Goal: Information Seeking & Learning: Learn about a topic

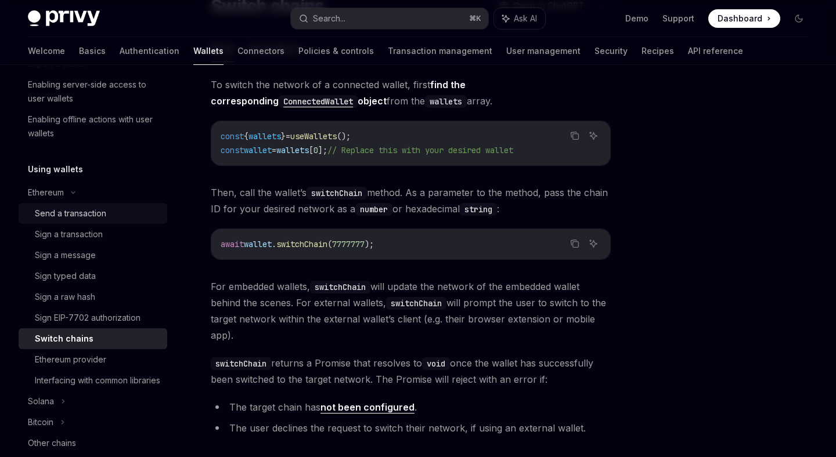
scroll to position [187, 0]
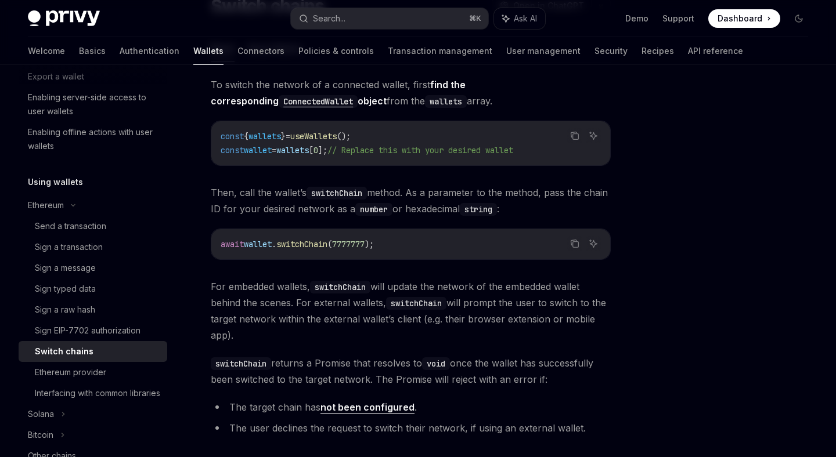
click at [637, 147] on div "Ethereum Switch chains OpenAI Open in ChatGPT OpenAI Open in ChatGPT React Reac…" at bounding box center [418, 284] width 798 height 660
click at [653, 165] on div at bounding box center [729, 272] width 176 height 369
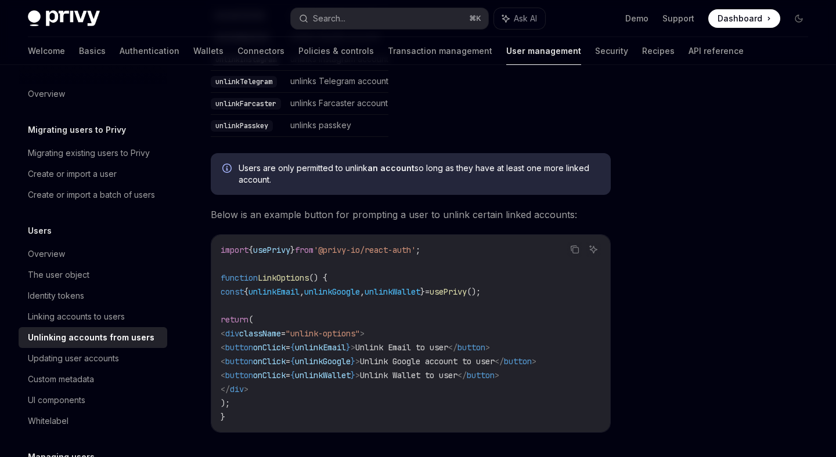
scroll to position [545, 0]
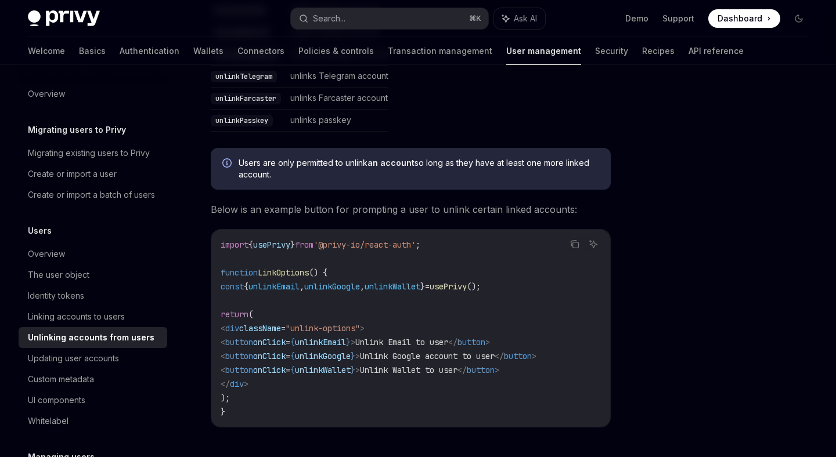
click at [590, 162] on span "Users are only permitted to unlink an account so long as they have at least one…" at bounding box center [418, 168] width 360 height 23
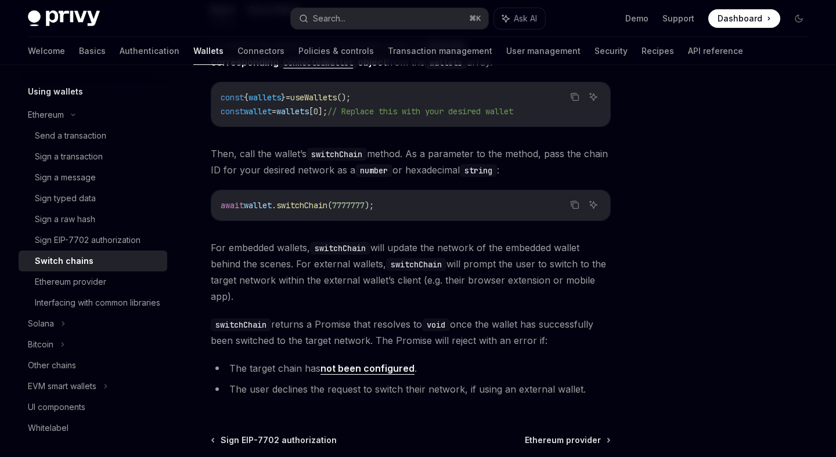
scroll to position [267, 0]
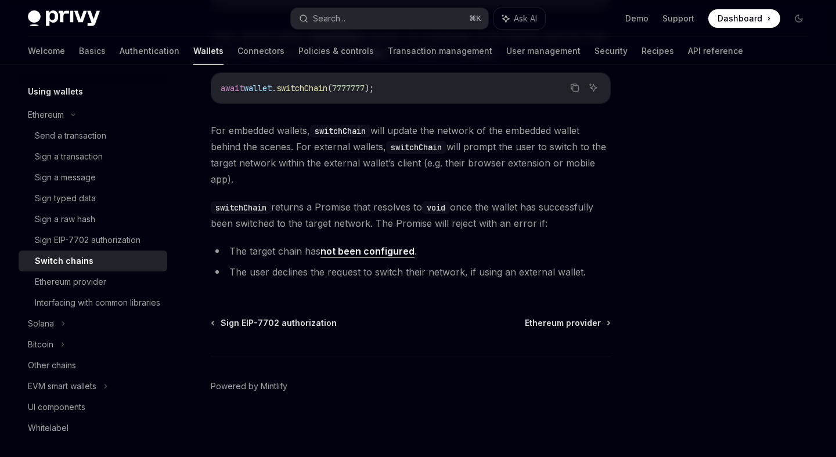
click at [395, 254] on link "not been configured" at bounding box center [367, 251] width 94 height 12
type textarea "*"
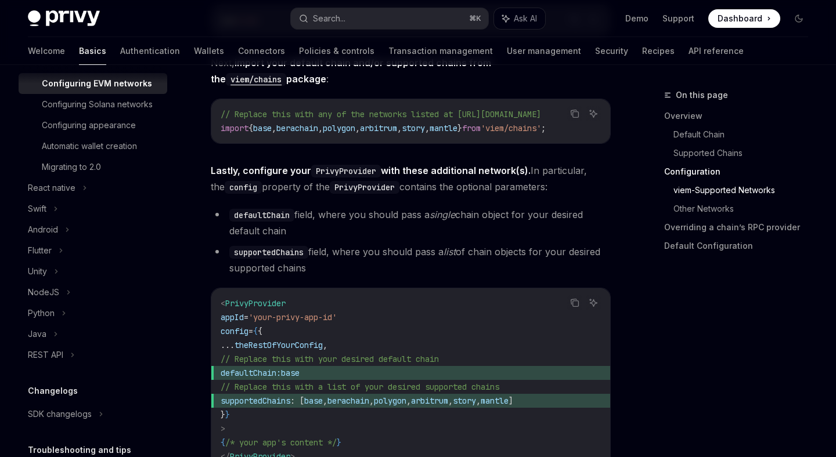
scroll to position [1456, 0]
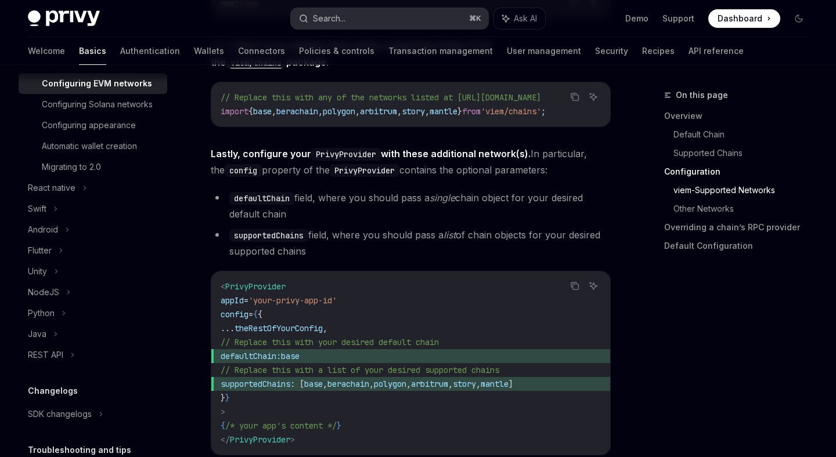
click at [330, 20] on div "Search..." at bounding box center [329, 19] width 32 height 14
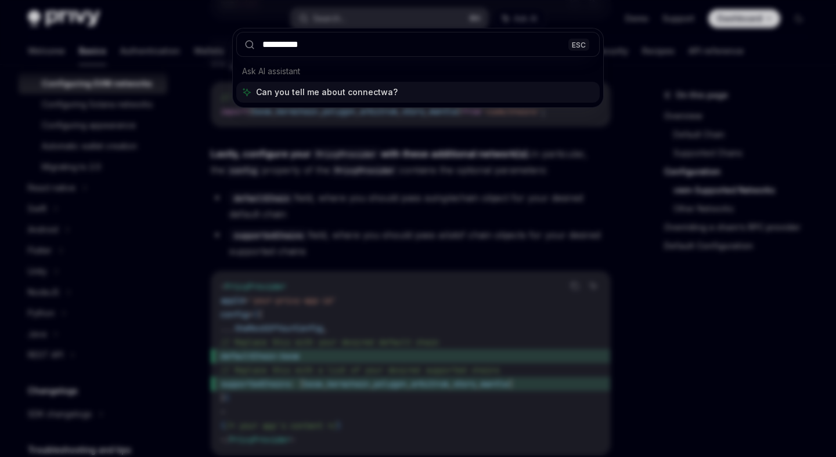
type input "**********"
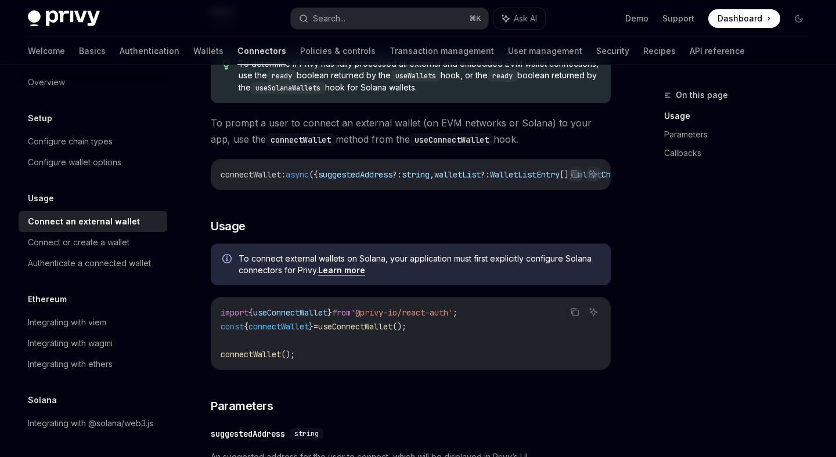
scroll to position [164, 0]
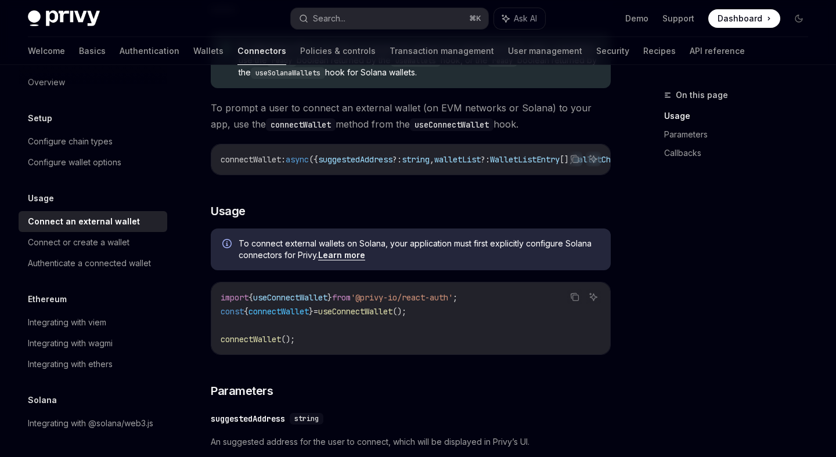
click at [425, 344] on code "import { useConnectWallet } from '@privy-io/react-auth' ; const { connectWallet…" at bounding box center [410, 319] width 380 height 56
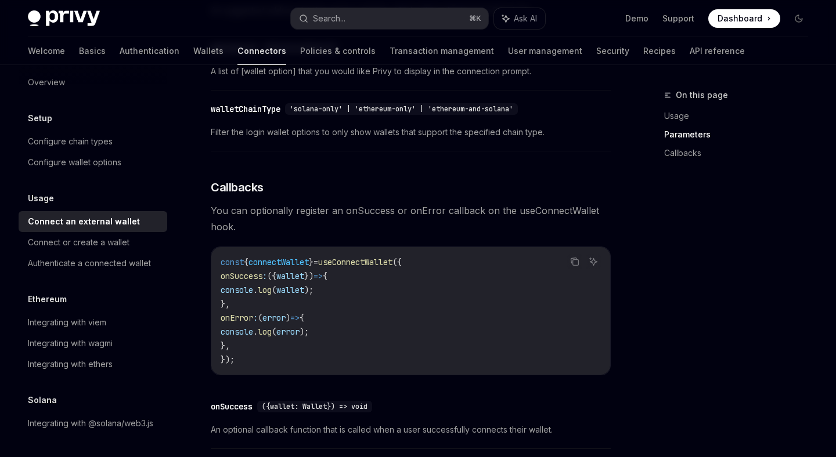
scroll to position [625, 0]
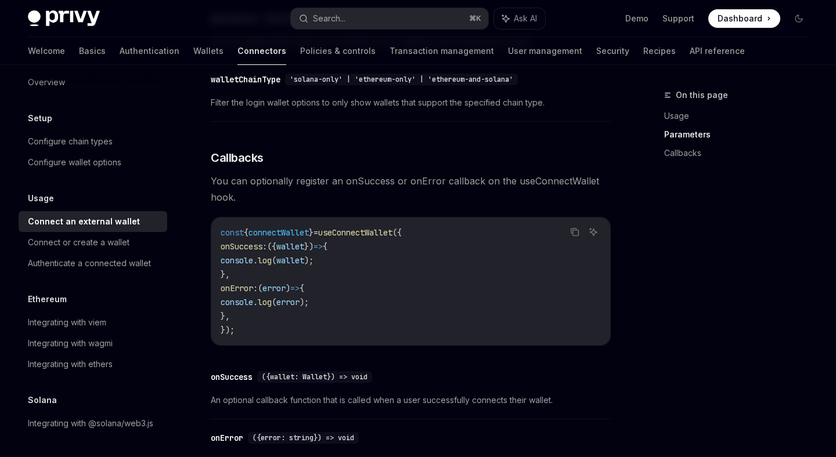
click at [655, 245] on div "On this page Usage Parameters Callbacks" at bounding box center [729, 272] width 176 height 369
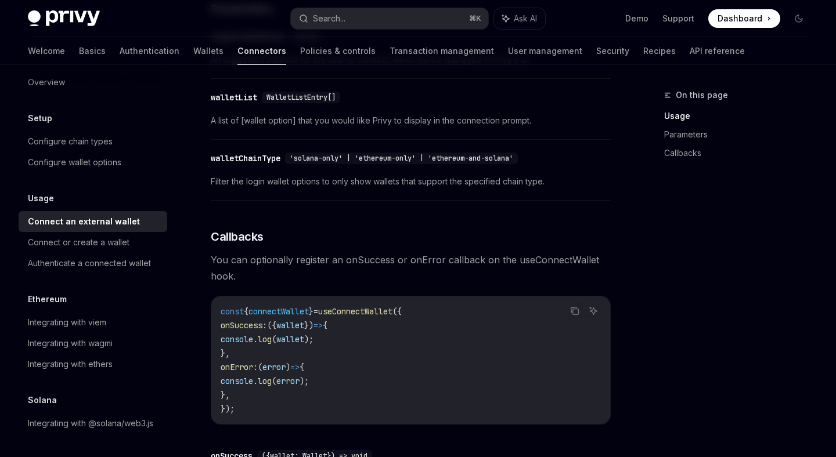
scroll to position [443, 0]
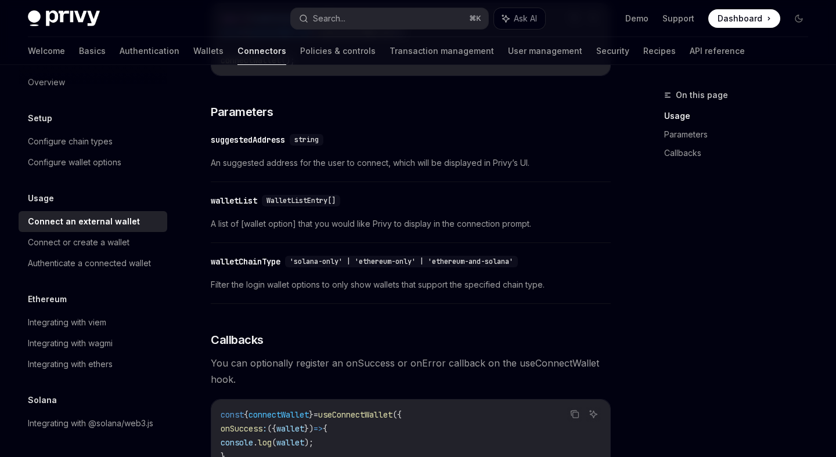
click at [428, 190] on div "To determine if Privy has fully processed all external and embedded EVM wallet …" at bounding box center [411, 206] width 400 height 923
click at [67, 243] on div "Connect or create a wallet" at bounding box center [79, 243] width 102 height 14
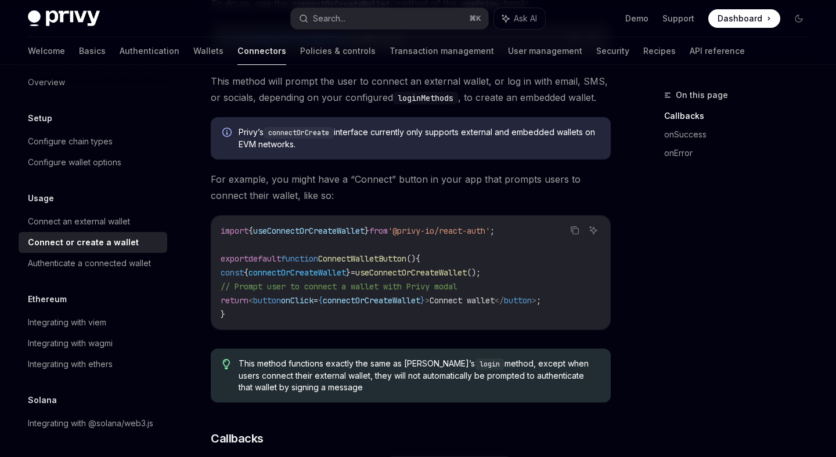
scroll to position [268, 0]
click at [96, 146] on div "Configure chain types" at bounding box center [70, 142] width 85 height 14
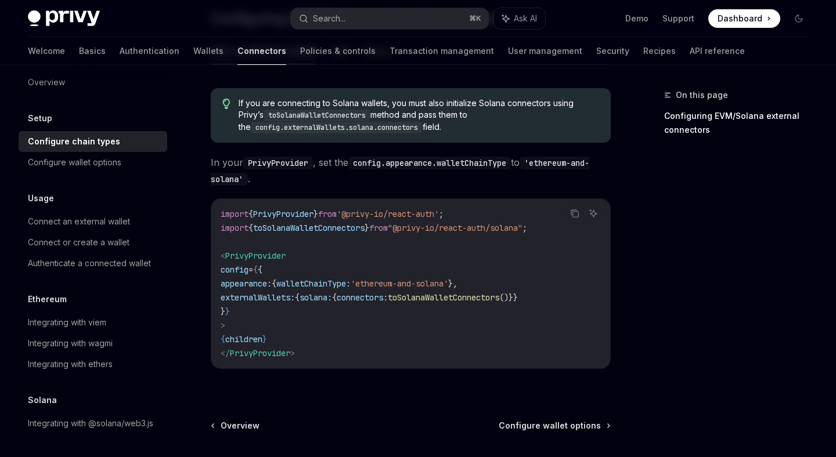
scroll to position [201, 0]
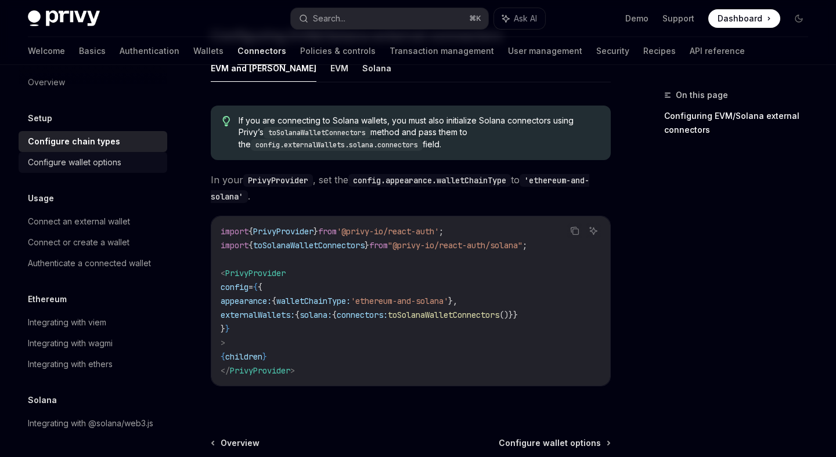
click at [110, 166] on div "Configure wallet options" at bounding box center [74, 163] width 93 height 14
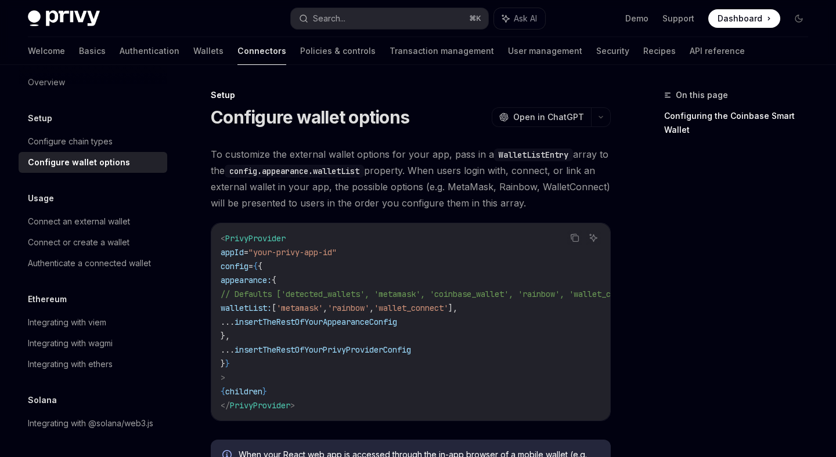
click at [393, 236] on code "< PrivyProvider appId = "your-privy-app-id" config = { { appearance: { // Defau…" at bounding box center [447, 322] width 455 height 181
click at [399, 254] on code "< PrivyProvider appId = "your-privy-app-id" config = { { appearance: { // Defau…" at bounding box center [447, 322] width 455 height 181
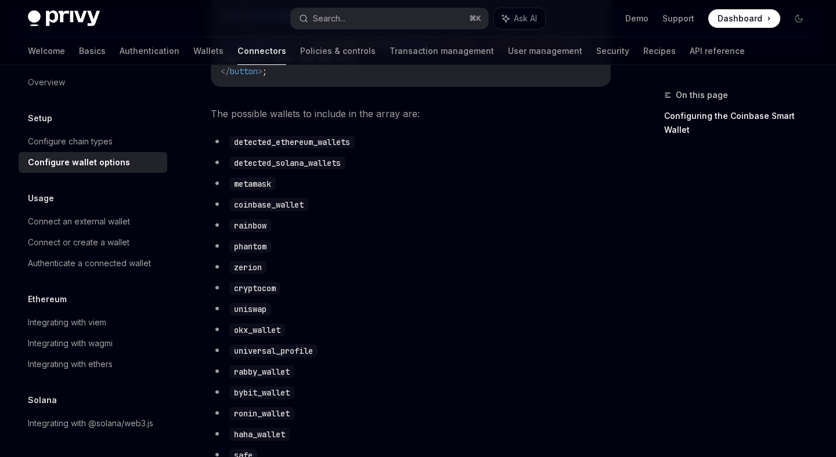
scroll to position [594, 0]
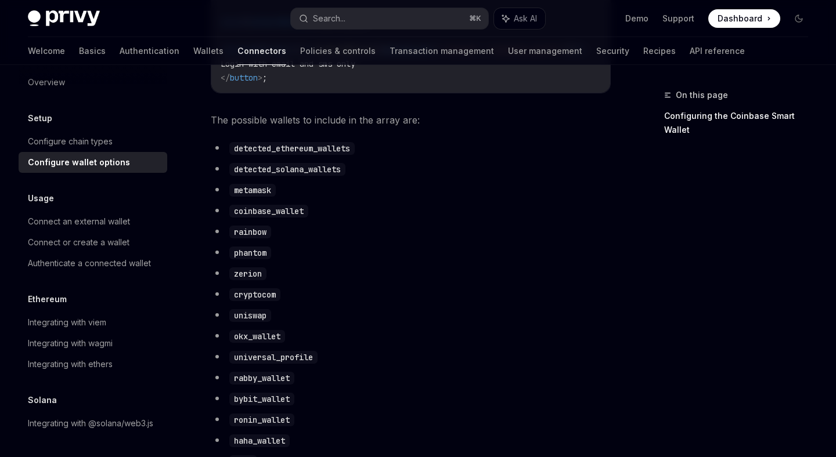
click at [433, 229] on ul "detected_ethereum_wallets detected_solana_wallets metamask coinbase_wallet rain…" at bounding box center [411, 373] width 400 height 467
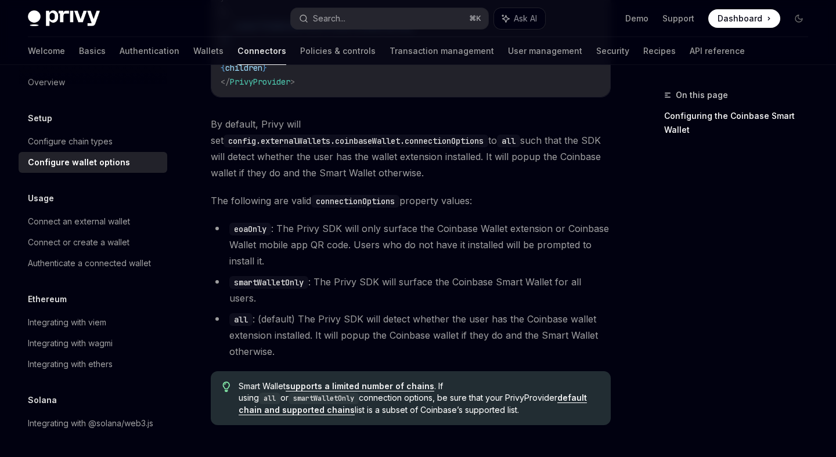
scroll to position [1627, 0]
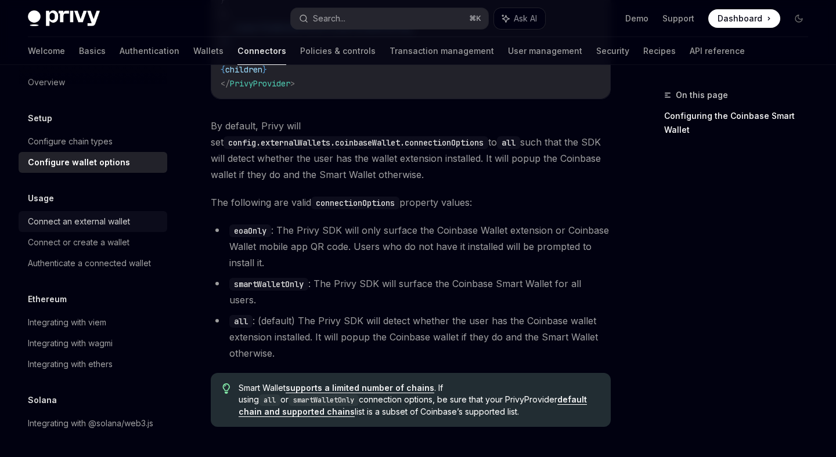
click at [93, 223] on div "Connect an external wallet" at bounding box center [79, 222] width 102 height 14
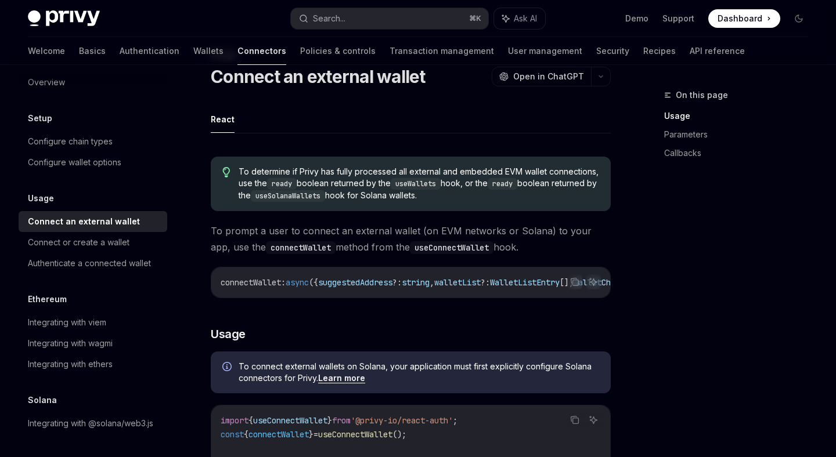
scroll to position [44, 0]
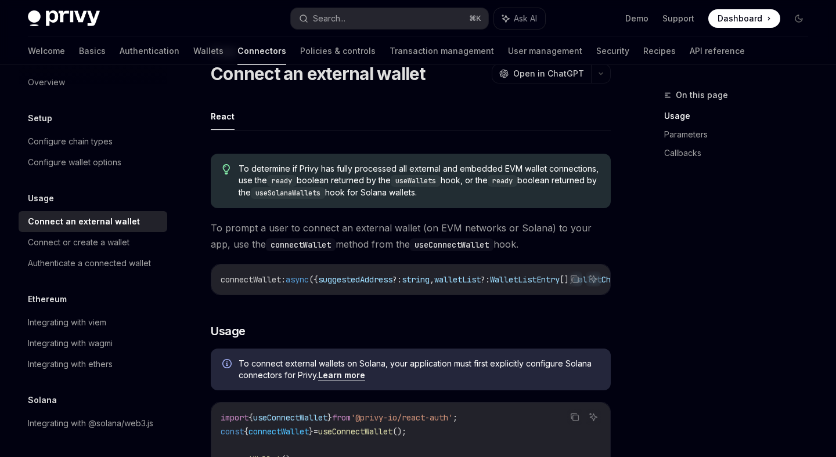
drag, startPoint x: 412, startPoint y: 294, endPoint x: 496, endPoint y: 297, distance: 83.6
click at [496, 295] on div "connectWallet : async ({ suggestedAddress ?: string , walletList ?: WalletListE…" at bounding box center [410, 280] width 399 height 30
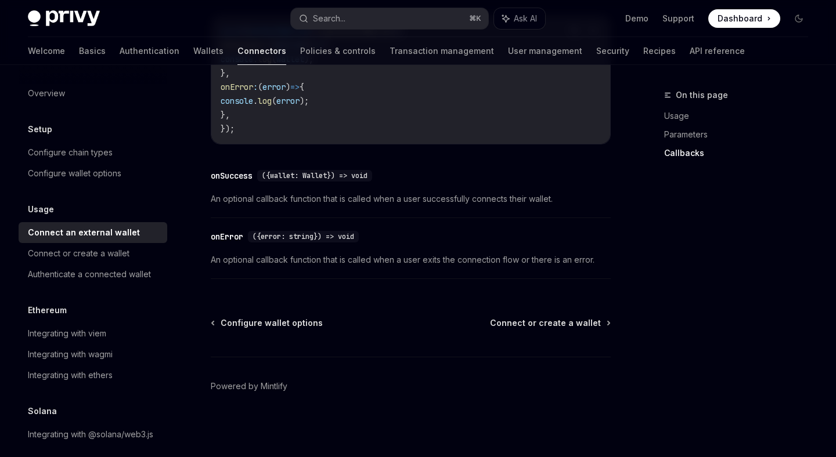
scroll to position [0, 0]
click at [70, 172] on div "Configure wallet options" at bounding box center [74, 174] width 93 height 14
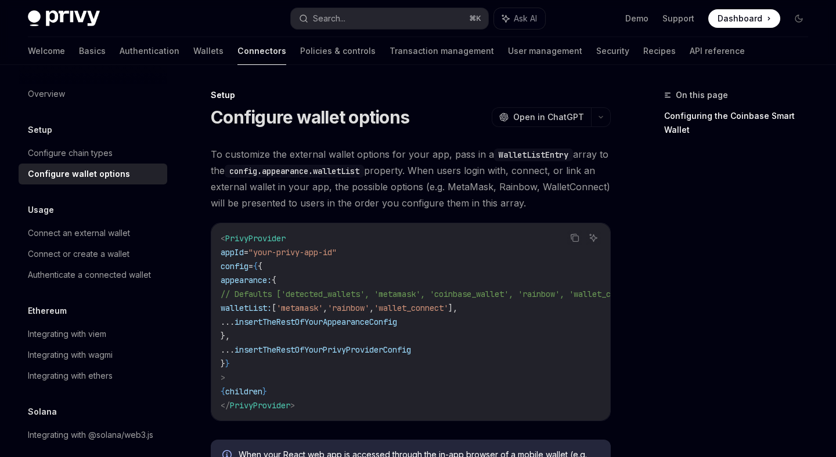
click at [397, 321] on span "insertTheRestOfYourAppearanceConfig" at bounding box center [315, 322] width 162 height 10
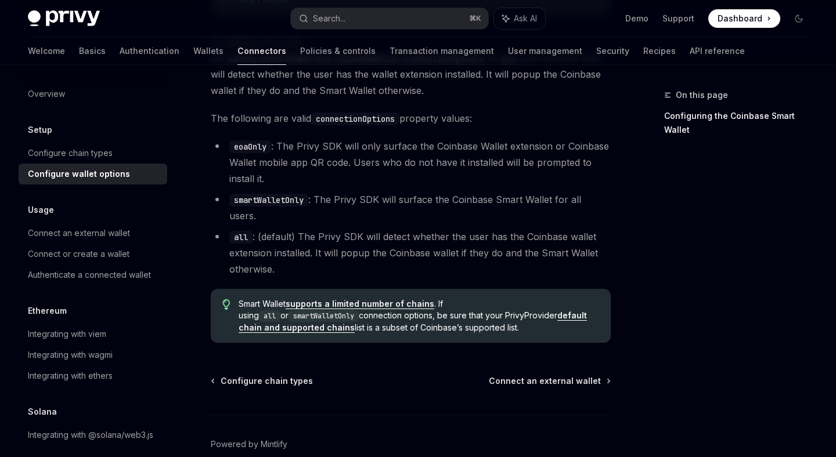
scroll to position [1718, 0]
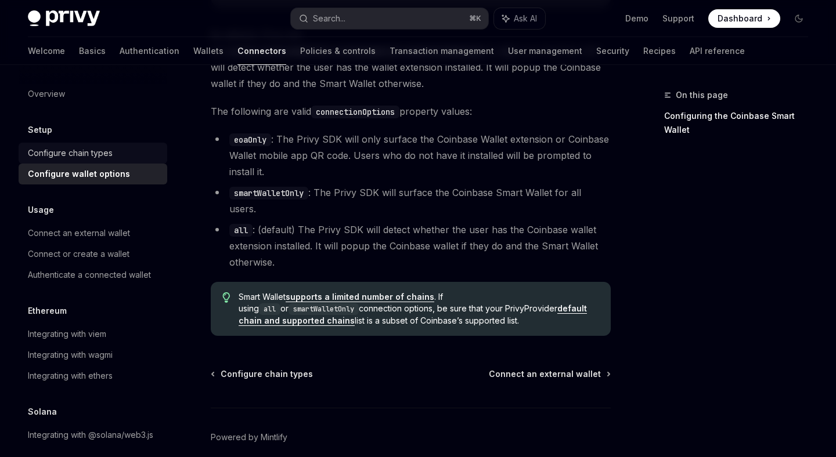
click at [86, 153] on div "Configure chain types" at bounding box center [70, 153] width 85 height 14
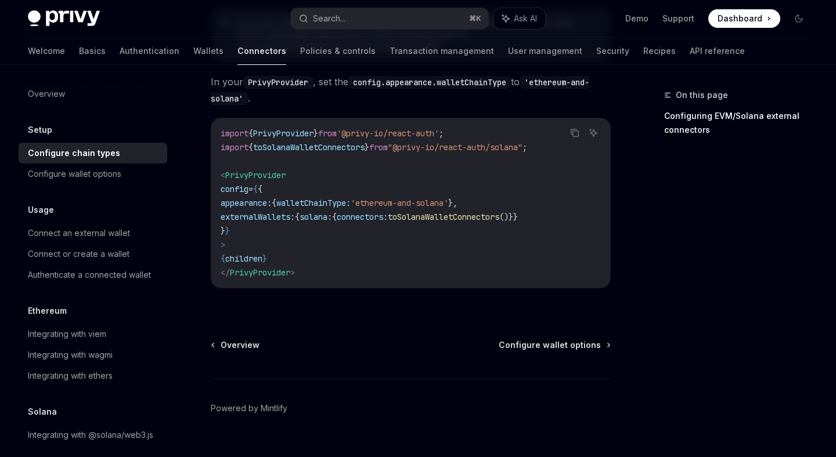
scroll to position [298, 0]
click at [96, 234] on div "Connect an external wallet" at bounding box center [79, 233] width 102 height 14
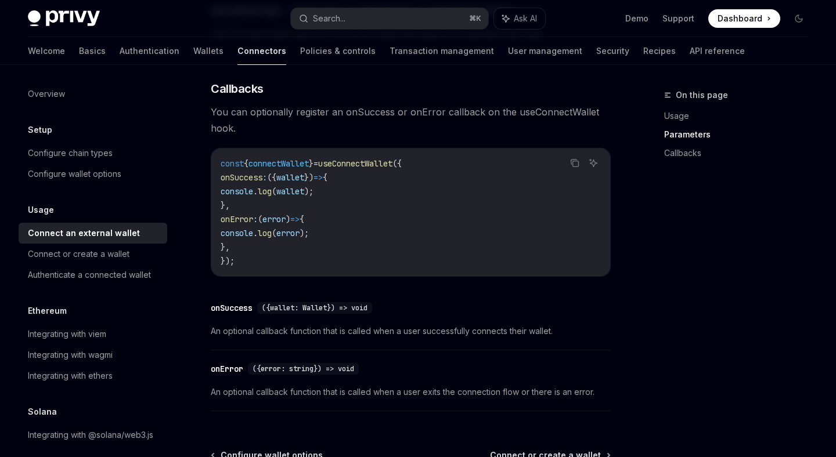
scroll to position [505, 0]
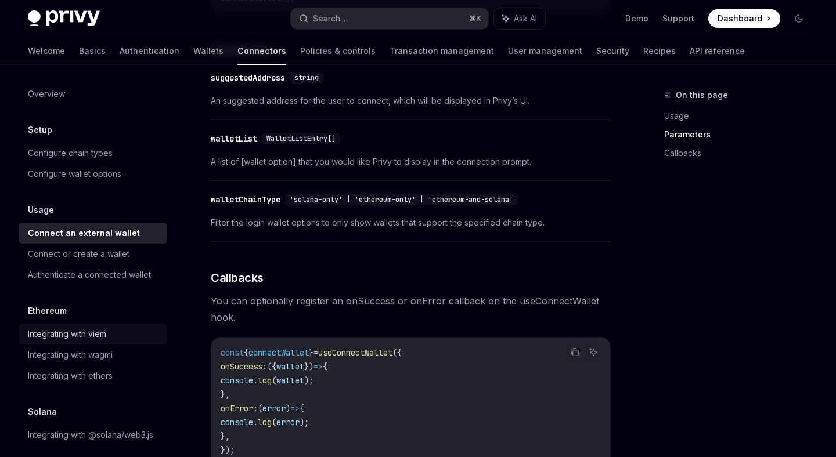
click at [99, 337] on div "Integrating with viem" at bounding box center [67, 334] width 78 height 14
type textarea "*"
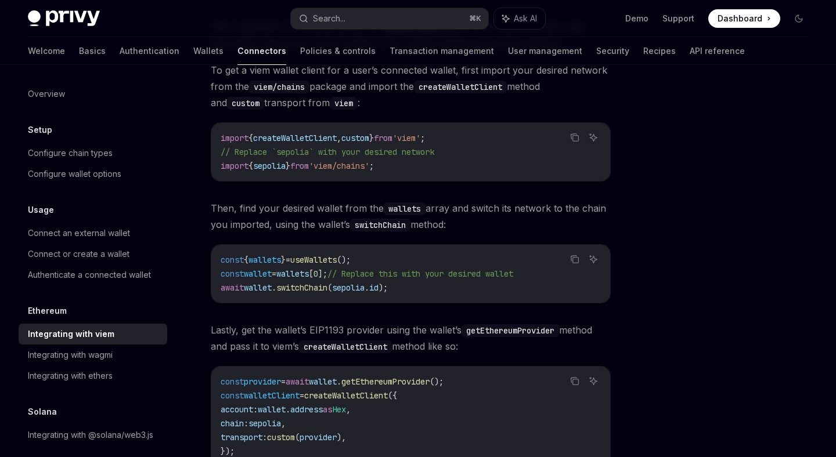
scroll to position [122, 0]
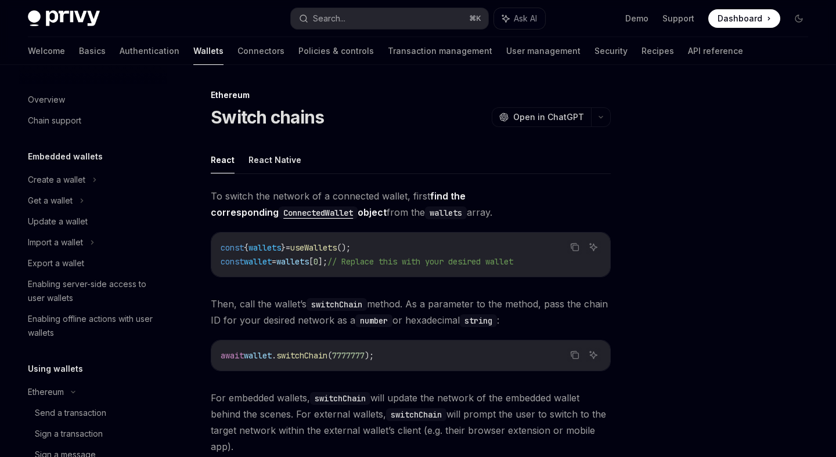
scroll to position [277, 0]
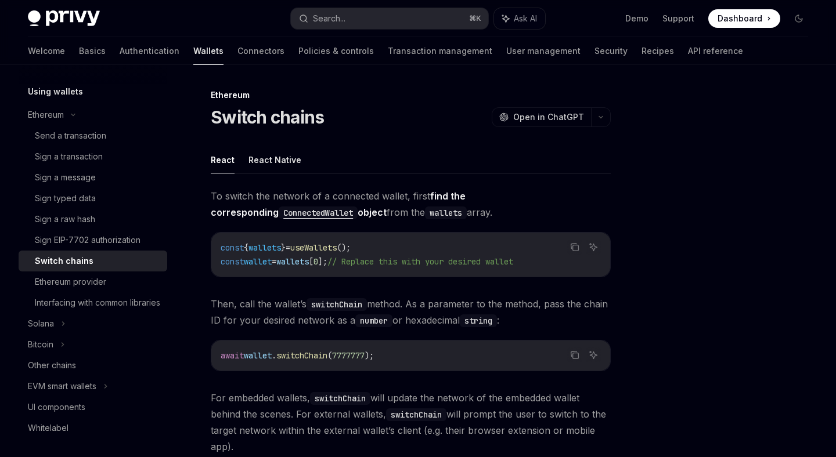
click at [748, 10] on span at bounding box center [744, 18] width 72 height 19
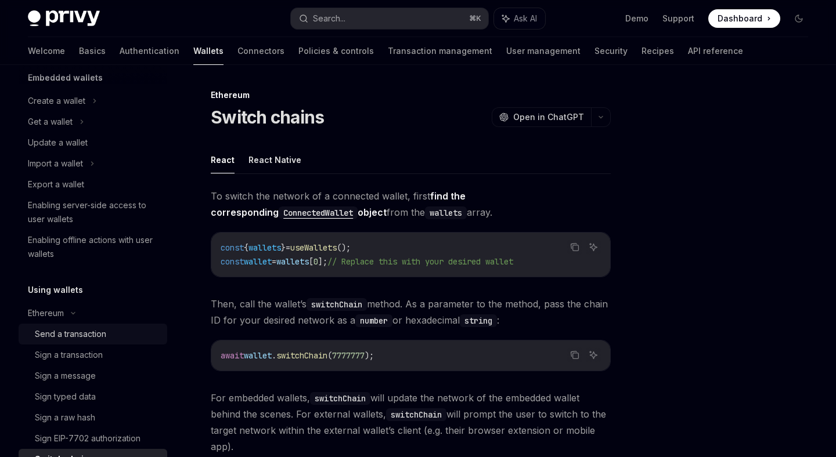
scroll to position [0, 0]
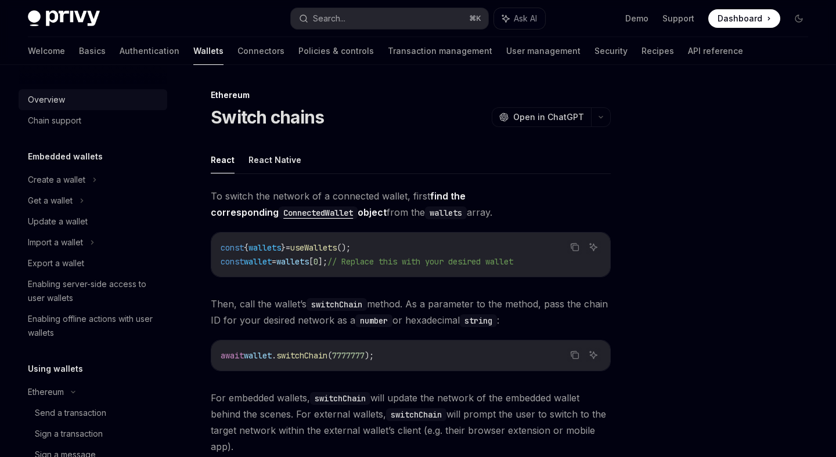
click at [59, 99] on div "Overview" at bounding box center [46, 100] width 37 height 14
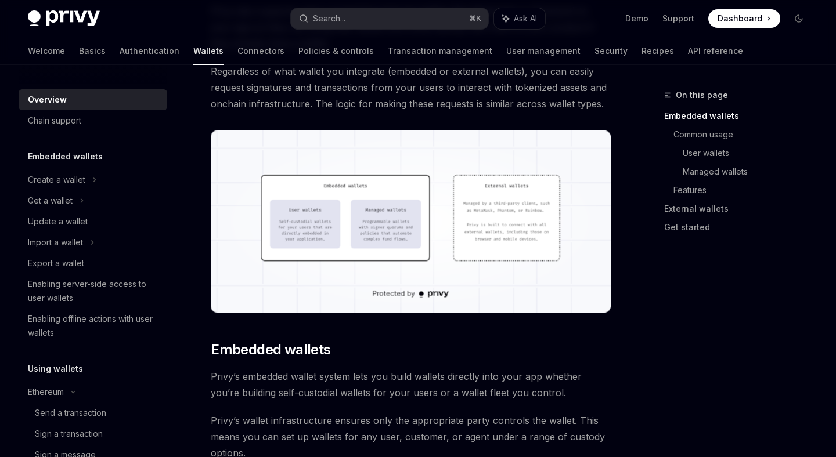
scroll to position [106, 0]
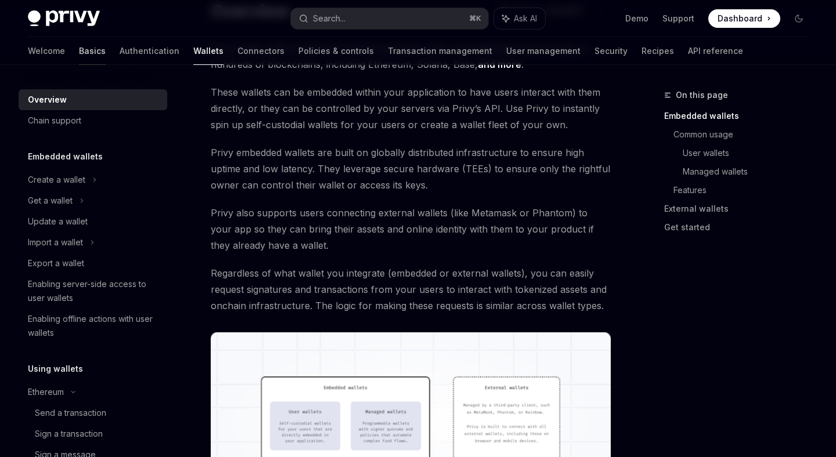
click at [79, 48] on link "Basics" at bounding box center [92, 51] width 27 height 28
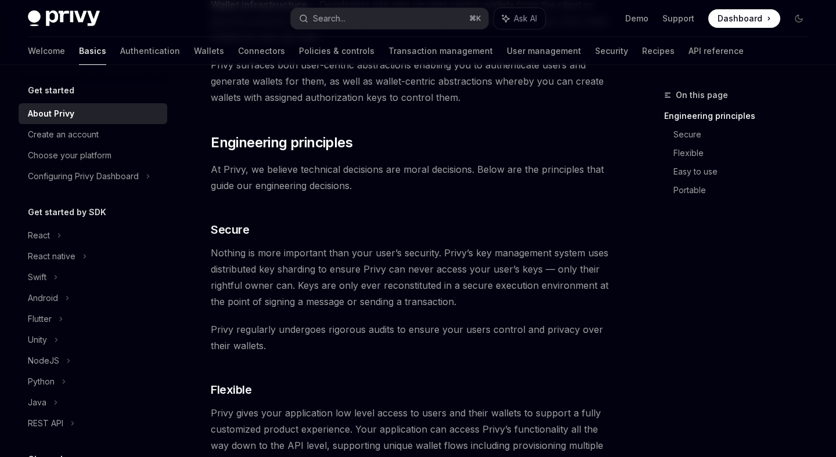
scroll to position [333, 0]
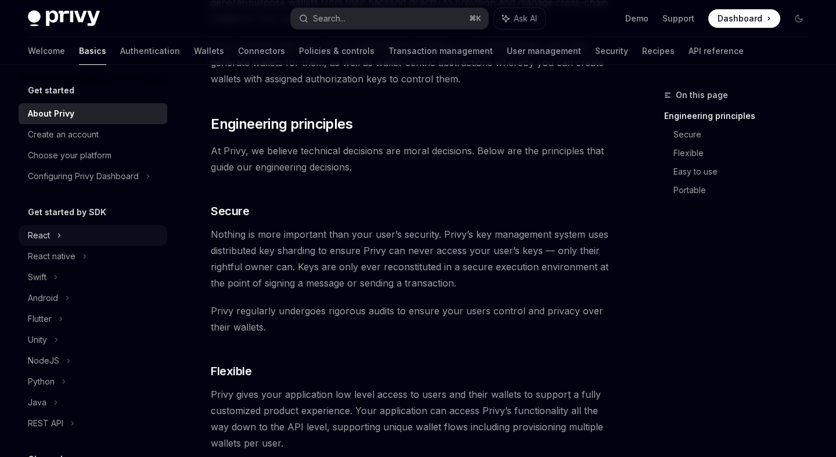
click at [80, 234] on div "React" at bounding box center [93, 235] width 149 height 21
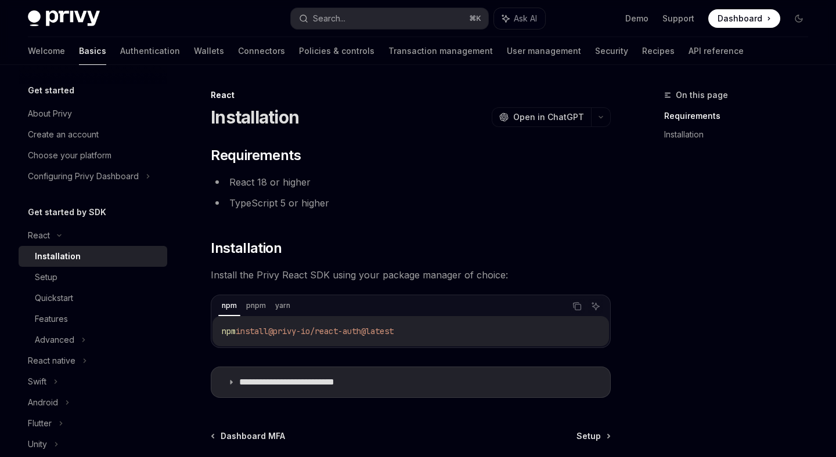
scroll to position [113, 0]
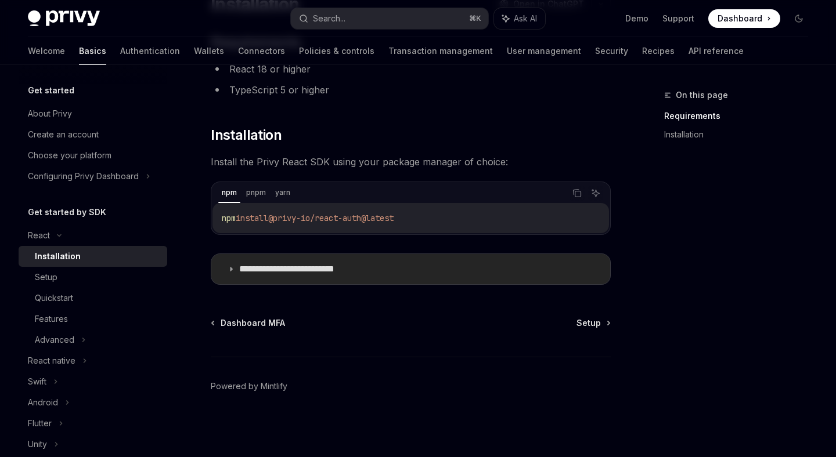
click at [297, 269] on p "**********" at bounding box center [304, 269] width 131 height 12
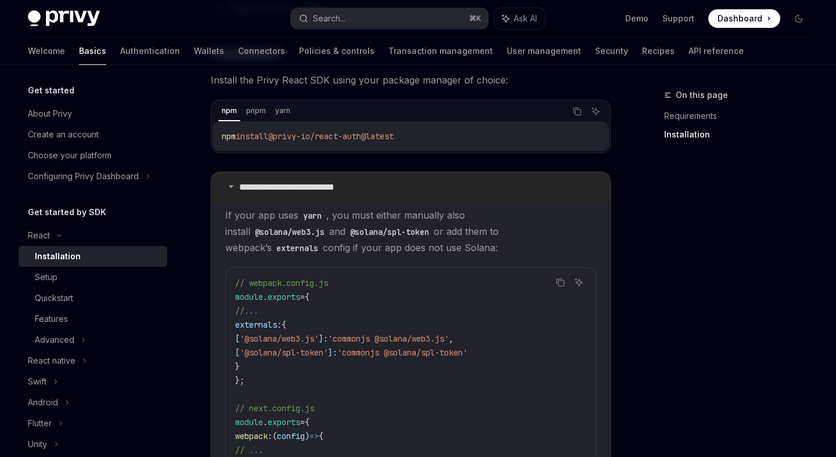
scroll to position [368, 0]
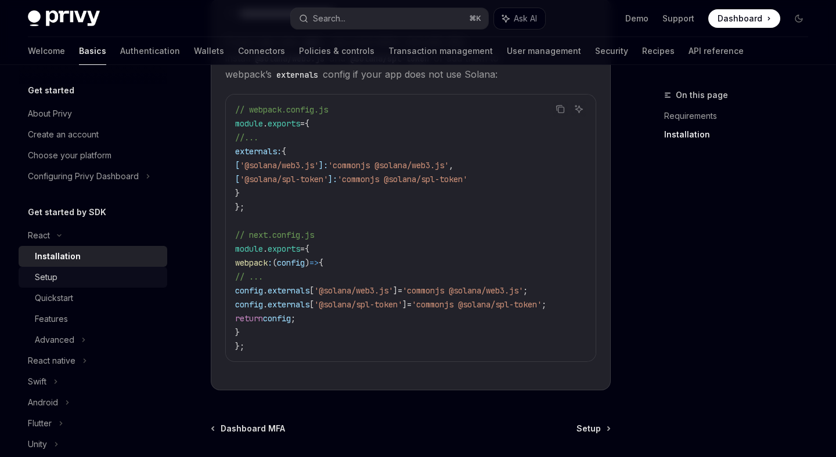
click at [68, 280] on div "Setup" at bounding box center [97, 277] width 125 height 14
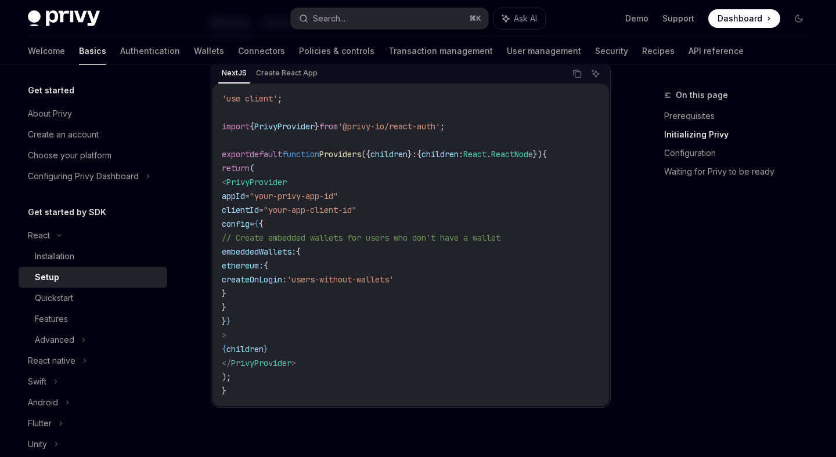
scroll to position [425, 0]
click at [393, 205] on code "'use client' ; import { PrivyProvider } from '@privy-io/react-auth' ; export de…" at bounding box center [411, 243] width 378 height 306
click at [407, 205] on code "'use client' ; import { PrivyProvider } from '@privy-io/react-auth' ; export de…" at bounding box center [411, 243] width 378 height 306
click at [750, 286] on div "On this page Prerequisites Initializing Privy Configuration Waiting for Privy t…" at bounding box center [729, 272] width 176 height 369
click at [735, 290] on div "On this page Prerequisites Initializing Privy Configuration Waiting for Privy t…" at bounding box center [729, 272] width 176 height 369
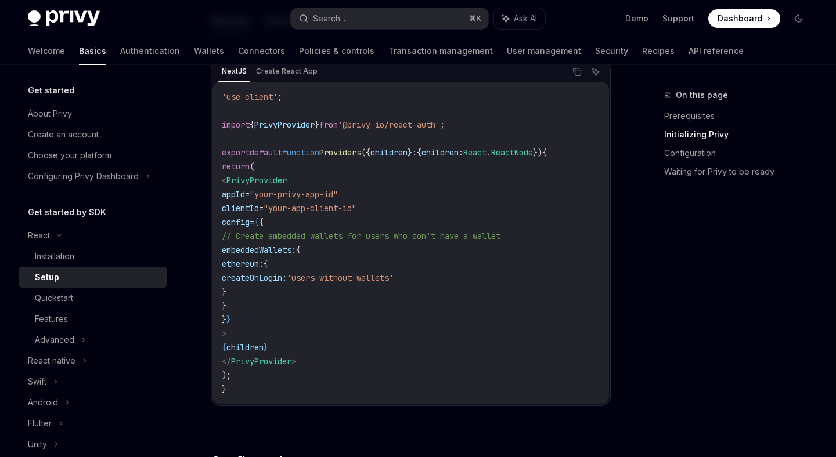
type textarea "*"
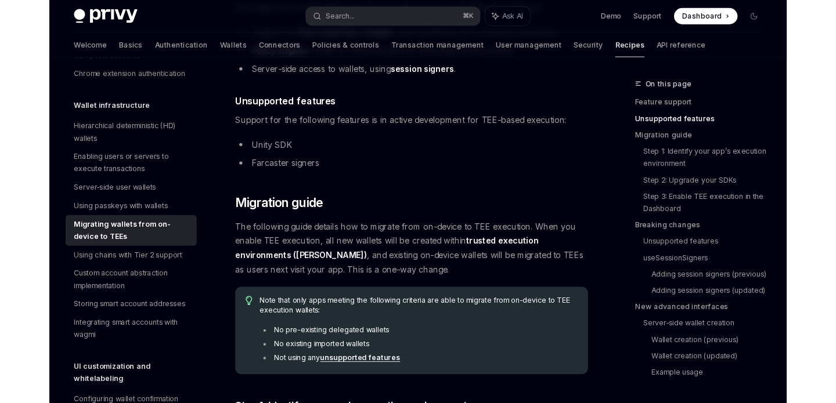
scroll to position [831, 0]
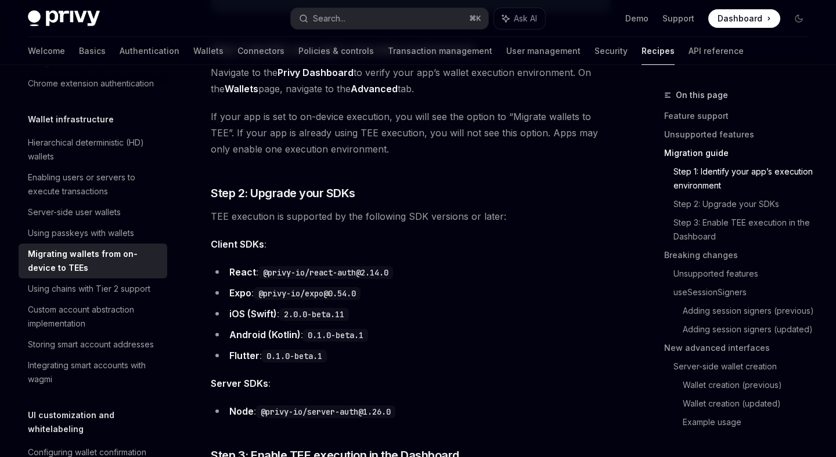
type textarea "*"
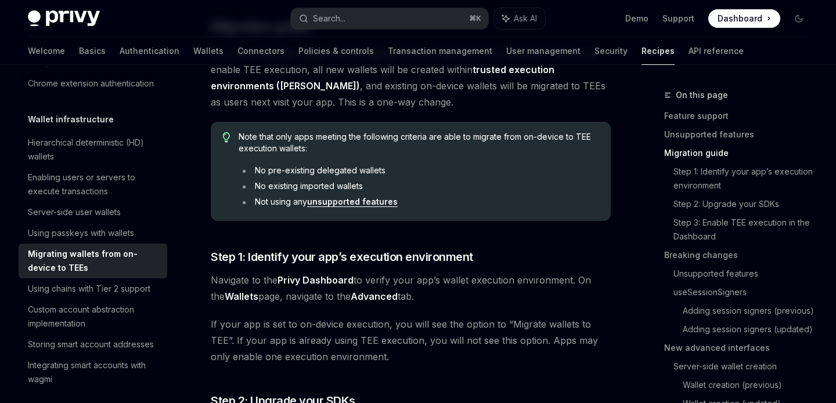
scroll to position [554, 0]
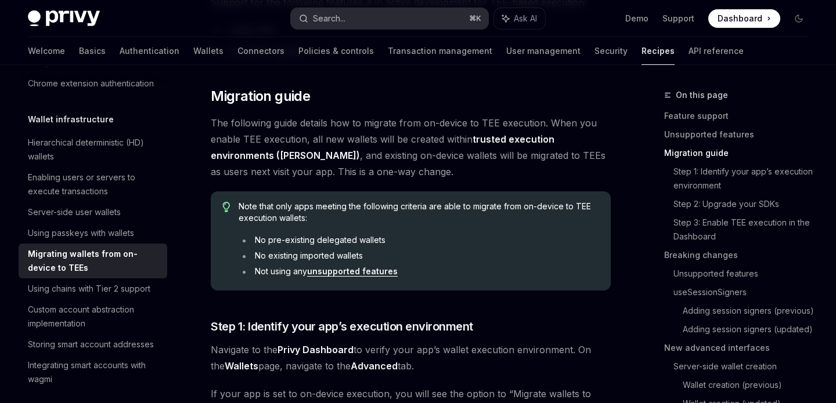
click at [354, 21] on button "Search... ⌘ K" at bounding box center [389, 18] width 197 height 21
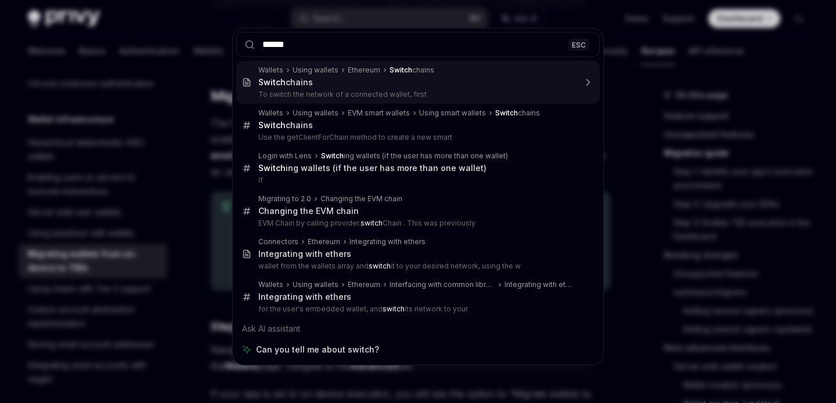
type input "******"
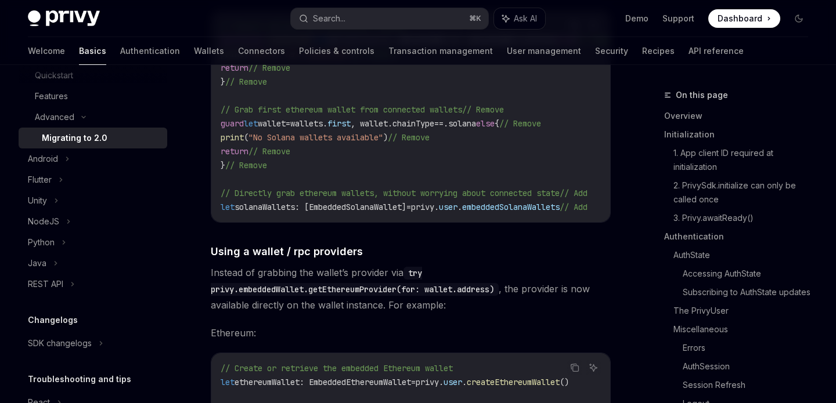
scroll to position [5256, 0]
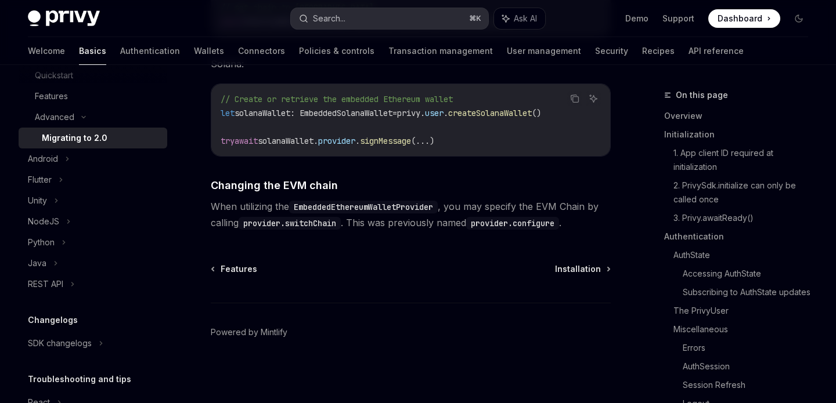
click at [414, 14] on button "Search... ⌘ K" at bounding box center [389, 18] width 197 height 21
click at [345, 22] on div "Search..." at bounding box center [329, 19] width 32 height 14
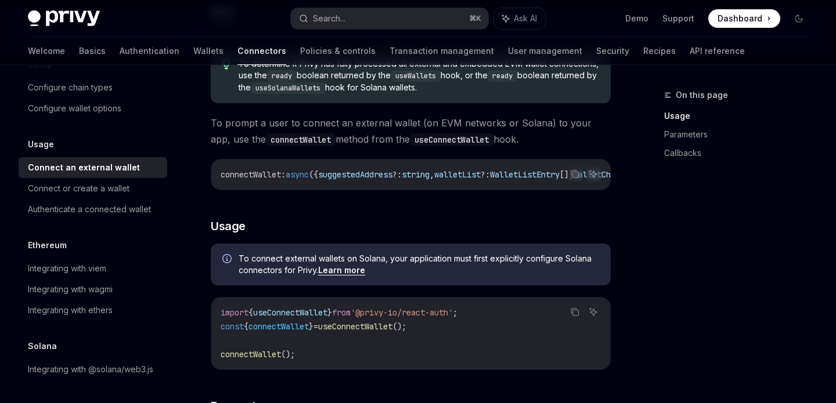
scroll to position [168, 0]
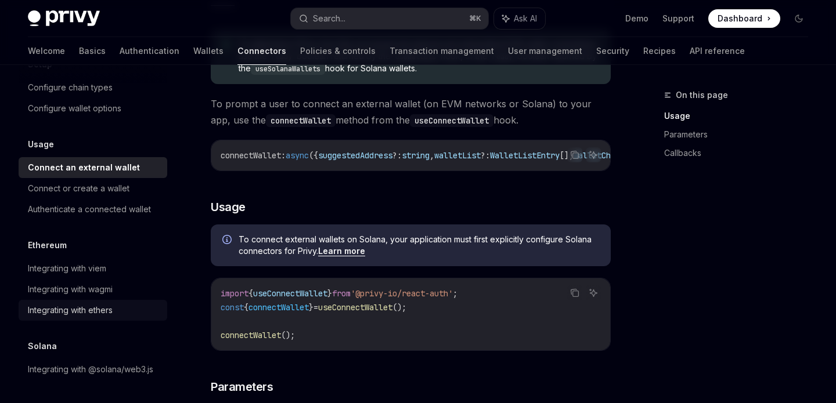
click at [97, 312] on div "Integrating with ethers" at bounding box center [70, 310] width 85 height 14
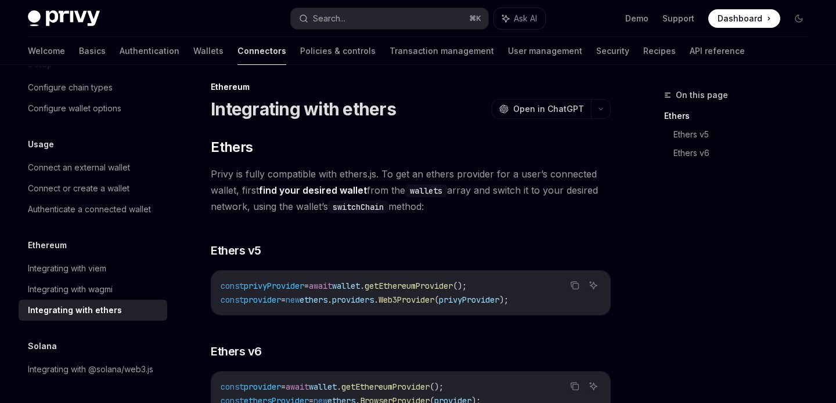
scroll to position [9, 0]
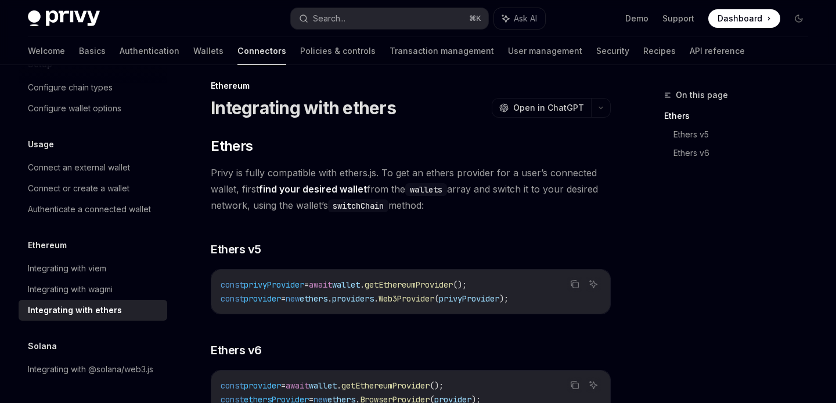
click at [496, 232] on div "​ Ethers Privy is fully compatible with ethers.js. To get an ethers provider fo…" at bounding box center [411, 283] width 400 height 292
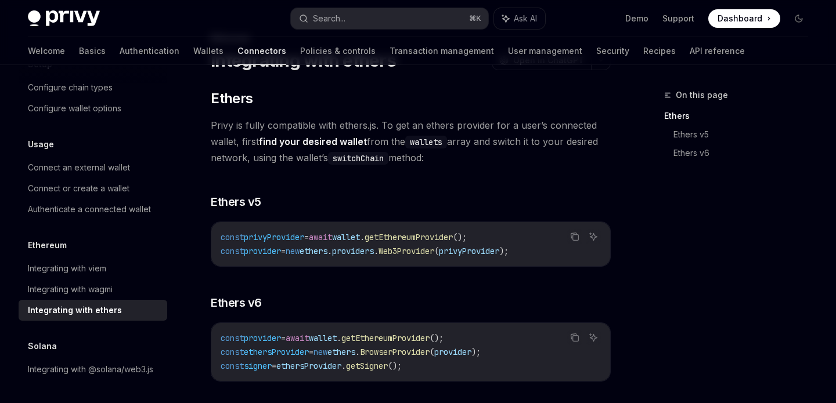
click at [470, 185] on div "​ Ethers Privy is fully compatible with ethers.js. To get an ethers provider fo…" at bounding box center [411, 235] width 400 height 292
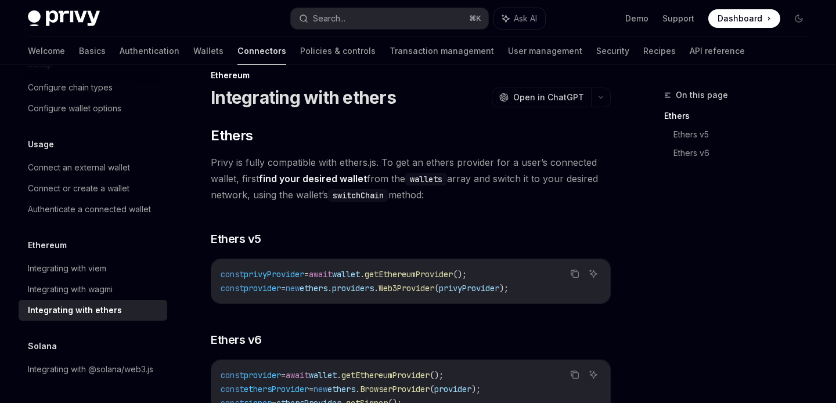
scroll to position [0, 0]
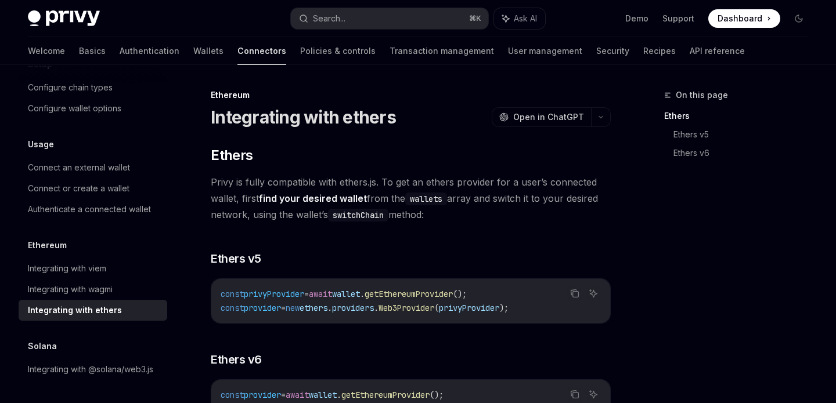
click at [479, 222] on span "Privy is fully compatible with ethers.js. To get an ethers provider for a user’…" at bounding box center [411, 198] width 400 height 49
click at [537, 118] on span "Open in ChatGPT" at bounding box center [548, 117] width 71 height 12
click at [442, 128] on div "Ethereum Integrating with ethers OpenAI Open in ChatGPT OpenAI Open in ChatGPT …" at bounding box center [302, 349] width 622 height 523
type textarea "*"
